Goal: Information Seeking & Learning: Compare options

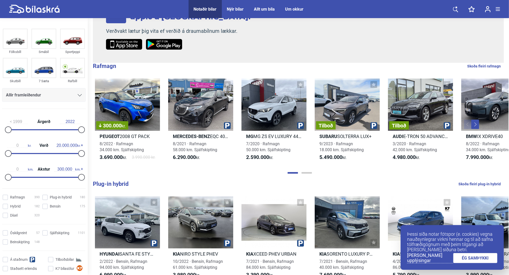
scroll to position [118, 0]
type input "900.000"
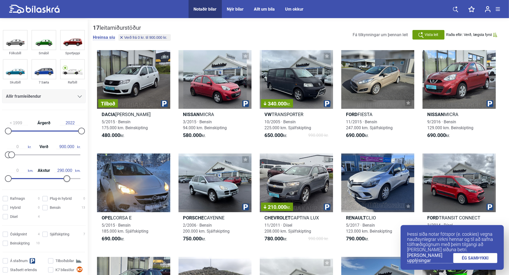
type input "300.000"
type input "1.600.000"
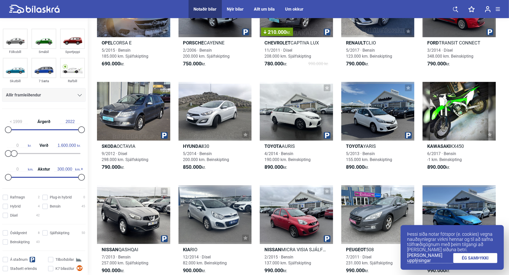
scroll to position [176, 0]
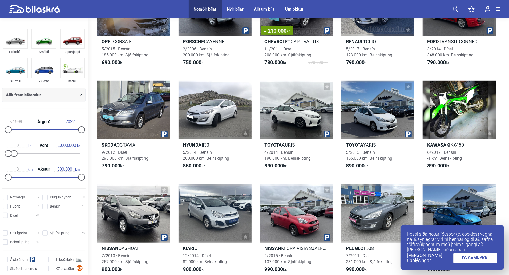
click at [481, 263] on link "ÉG SAMÞYKKI" at bounding box center [476, 258] width 44 height 10
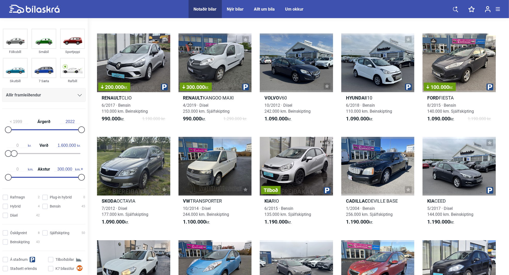
scroll to position [637, 0]
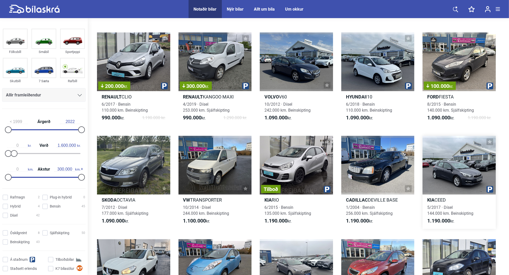
click at [455, 171] on div at bounding box center [459, 165] width 73 height 59
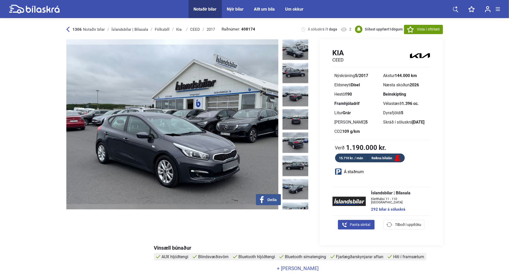
click at [293, 53] on img at bounding box center [296, 49] width 26 height 21
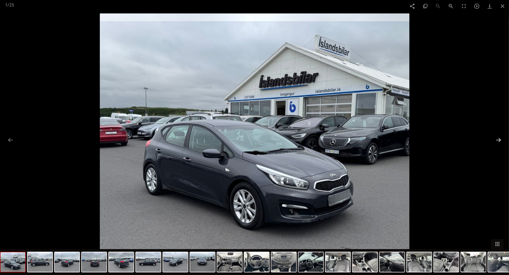
click at [494, 145] on button at bounding box center [498, 140] width 11 height 10
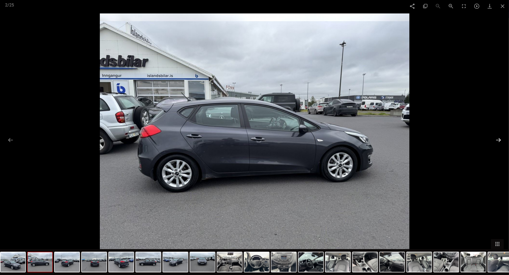
click at [496, 145] on button at bounding box center [498, 140] width 11 height 10
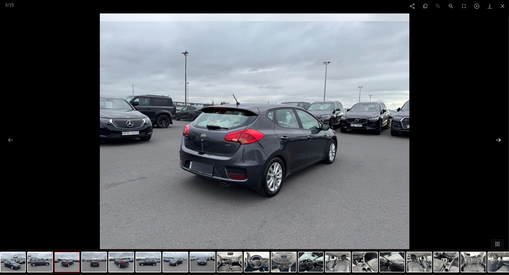
click at [498, 145] on button at bounding box center [498, 140] width 11 height 10
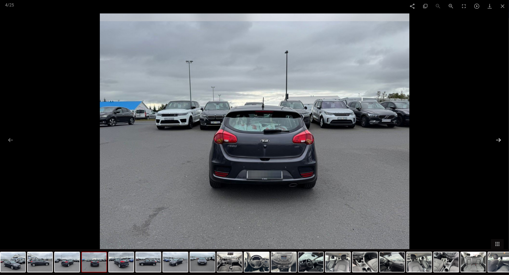
click at [499, 145] on button at bounding box center [498, 140] width 11 height 10
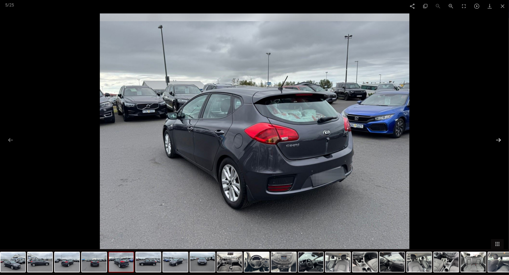
click at [499, 145] on button at bounding box center [498, 140] width 11 height 10
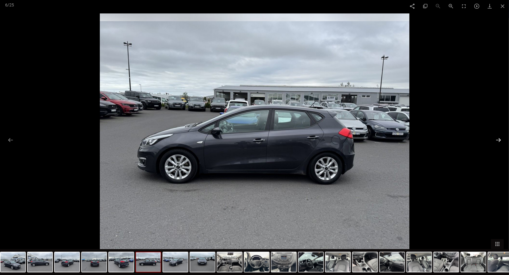
click at [497, 145] on button at bounding box center [498, 140] width 11 height 10
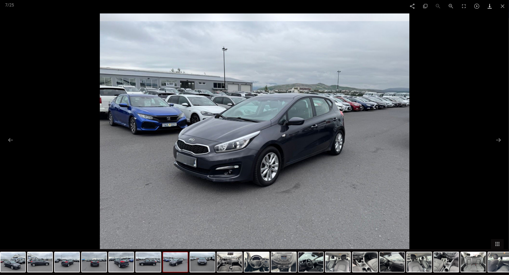
click at [496, 12] on link at bounding box center [490, 6] width 13 height 12
click at [504, 9] on span at bounding box center [502, 6] width 13 height 12
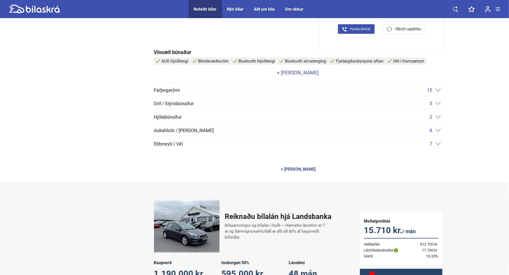
scroll to position [196, 0]
click at [437, 145] on div "7" at bounding box center [436, 143] width 13 height 5
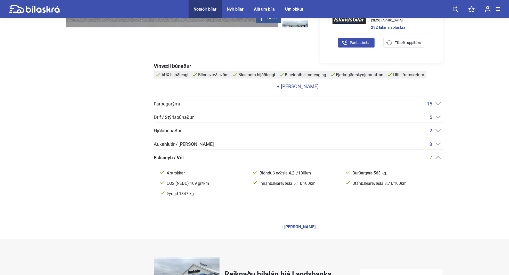
scroll to position [181, 0]
click at [437, 144] on icon at bounding box center [438, 144] width 5 height 3
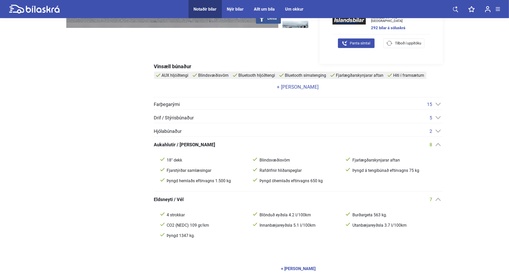
click at [437, 132] on div "2" at bounding box center [436, 130] width 13 height 5
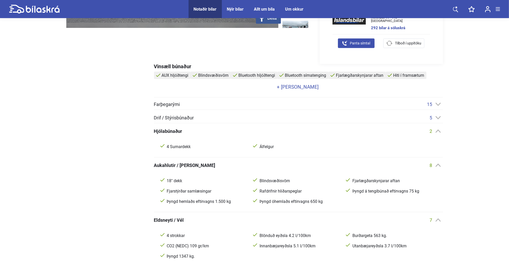
click at [437, 119] on icon at bounding box center [438, 117] width 5 height 3
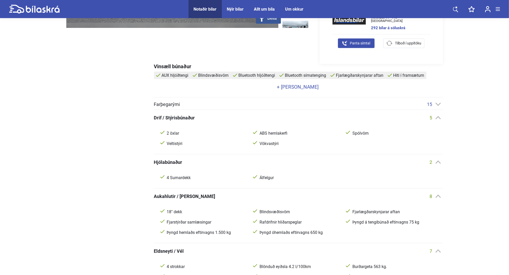
click at [438, 105] on icon at bounding box center [438, 104] width 5 height 3
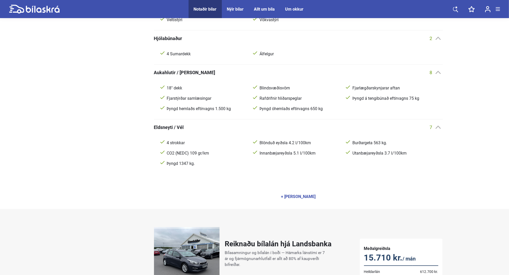
scroll to position [367, 0]
click at [301, 198] on div "+ [PERSON_NAME]" at bounding box center [298, 196] width 35 height 4
click at [298, 197] on div "- [PERSON_NAME]" at bounding box center [299, 196] width 34 height 4
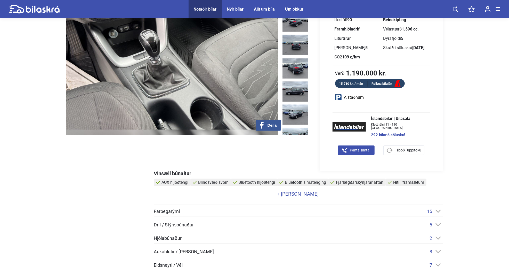
scroll to position [73, 0]
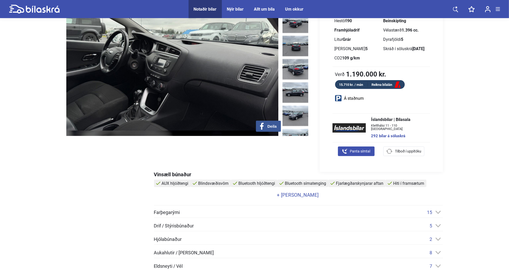
click at [293, 196] on link "+ [PERSON_NAME]" at bounding box center [298, 194] width 288 height 5
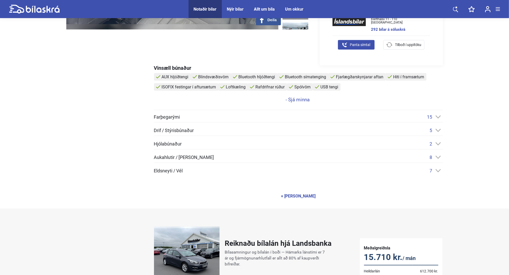
scroll to position [180, 0]
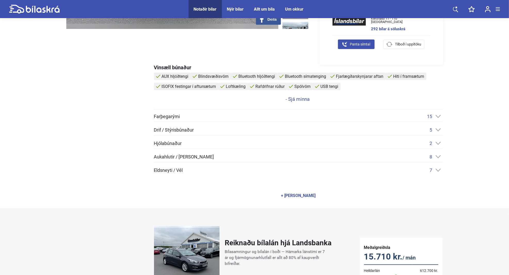
click at [434, 171] on div "7" at bounding box center [436, 169] width 13 height 5
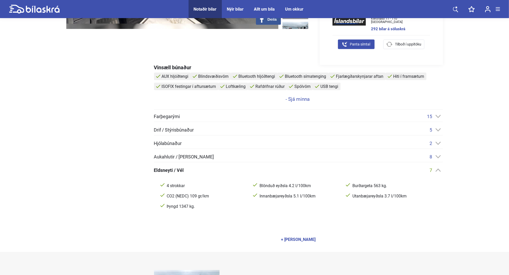
click at [437, 158] on div "8" at bounding box center [436, 156] width 13 height 5
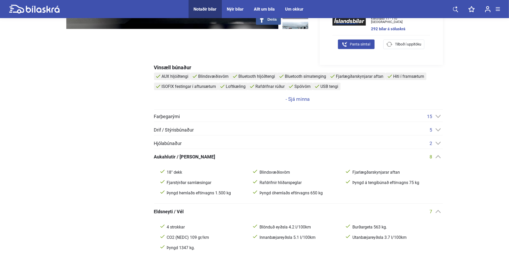
click at [436, 146] on div "Hjólabúnaður 2 4 Sumardekk Álfelgur" at bounding box center [298, 144] width 289 height 8
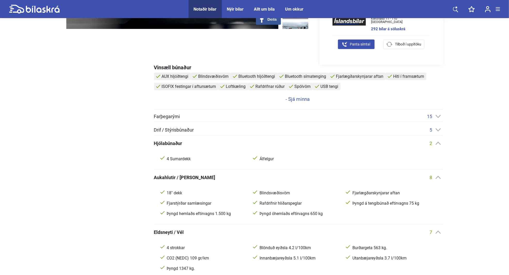
click at [437, 131] on icon at bounding box center [438, 129] width 5 height 3
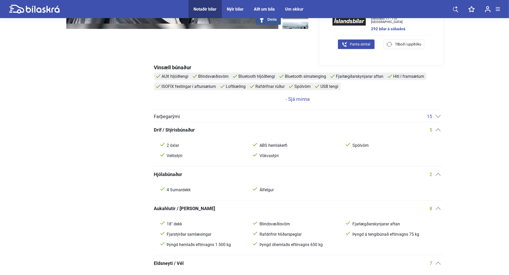
click at [435, 120] on div "Farþegarými 15 AUX hljóðtengi Bluetooth hljóðtengi Bluetooth símatenging Hiti í…" at bounding box center [298, 118] width 289 height 8
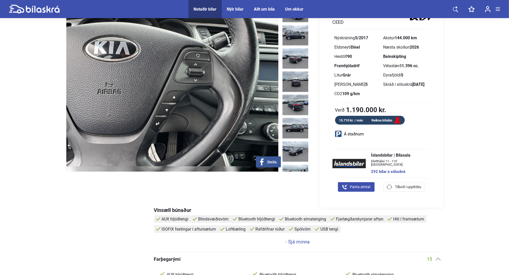
scroll to position [0, 0]
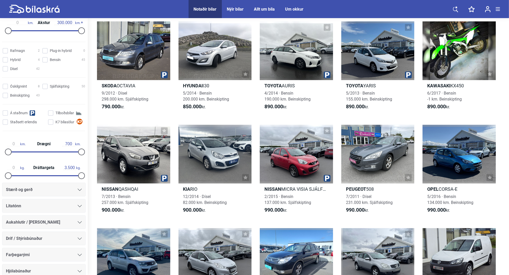
scroll to position [149, 0]
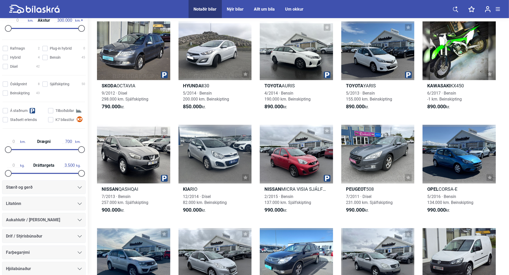
click at [79, 188] on div at bounding box center [80, 187] width 4 height 4
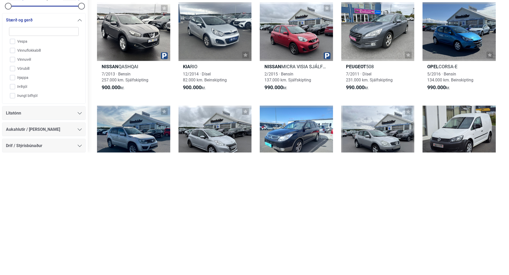
scroll to position [225, 0]
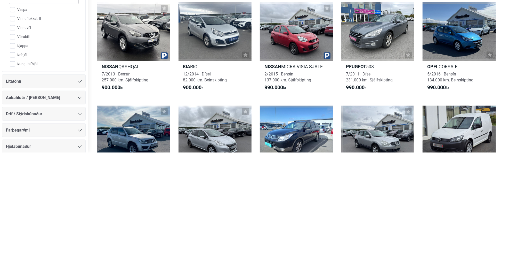
click at [78, 205] on div "Litatónn" at bounding box center [44, 203] width 76 height 7
click at [77, 225] on div "Stærð og gerð 7 Sæta Annað - Ökutæki Annað - Vélar Bátur Beislisvagn Beltagrafa…" at bounding box center [44, 151] width 88 height 248
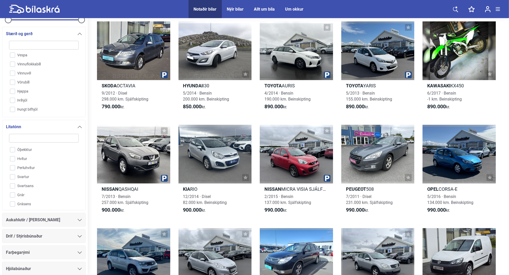
click at [79, 221] on div "Aukahlutir / [PERSON_NAME]" at bounding box center [44, 219] width 76 height 7
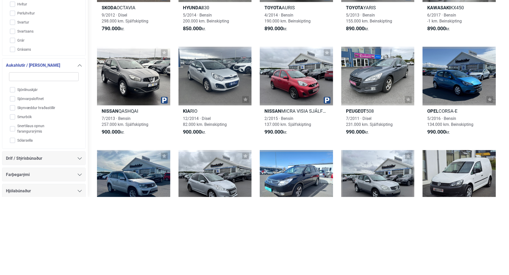
scroll to position [839, 0]
click at [16, 197] on input "Smurbók" at bounding box center [40, 194] width 70 height 9
checkbox input "true"
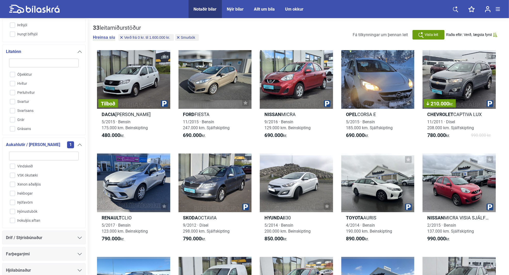
scroll to position [1037, 0]
click at [13, 212] on input "Þjónustubók" at bounding box center [40, 211] width 70 height 9
checkbox input "true"
